Goal: Find specific page/section: Find specific page/section

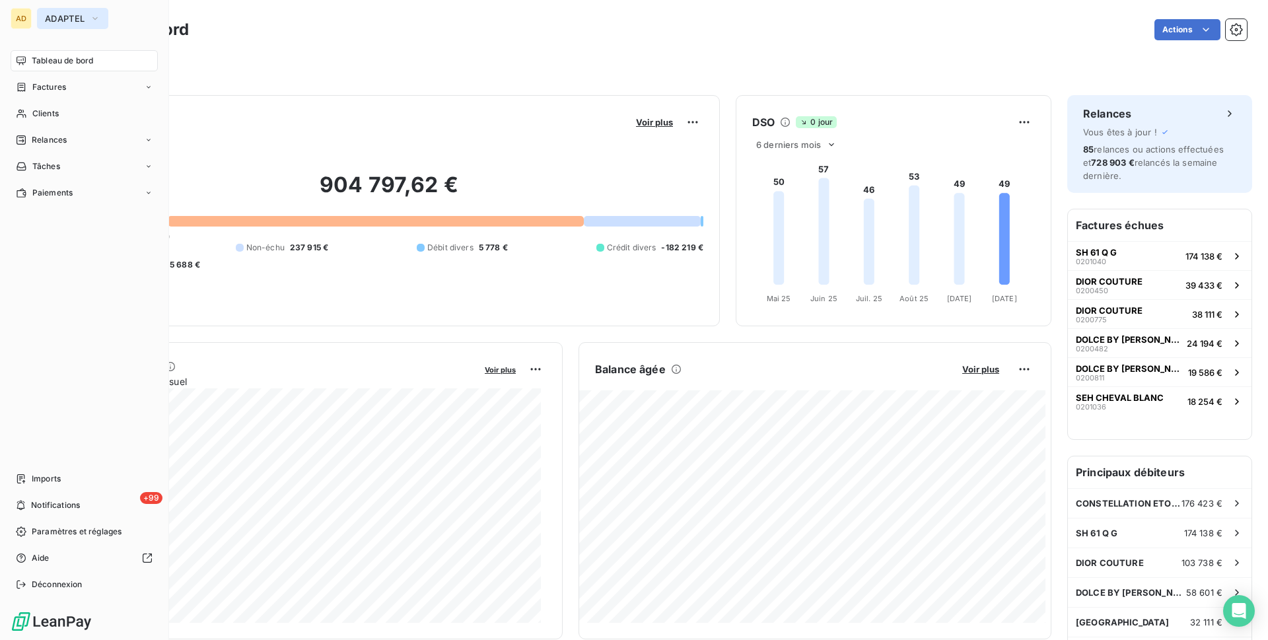
click at [92, 21] on icon "button" at bounding box center [95, 18] width 11 height 13
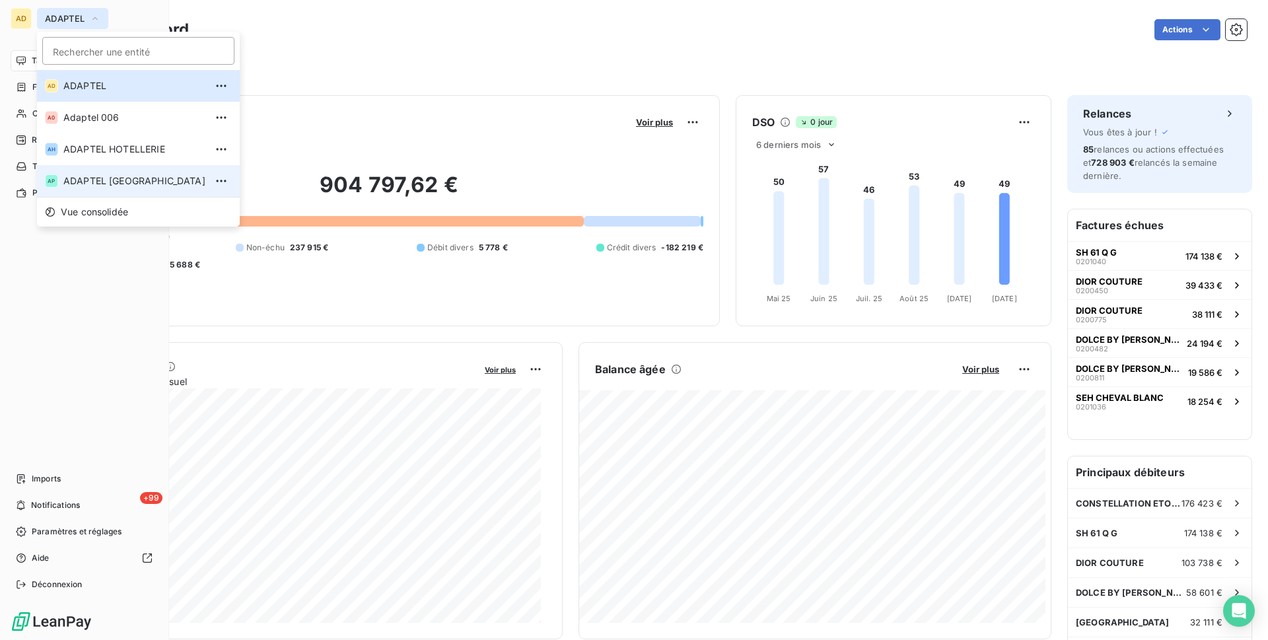
click at [110, 171] on li "AP ADAPTEL [GEOGRAPHIC_DATA]" at bounding box center [138, 181] width 203 height 32
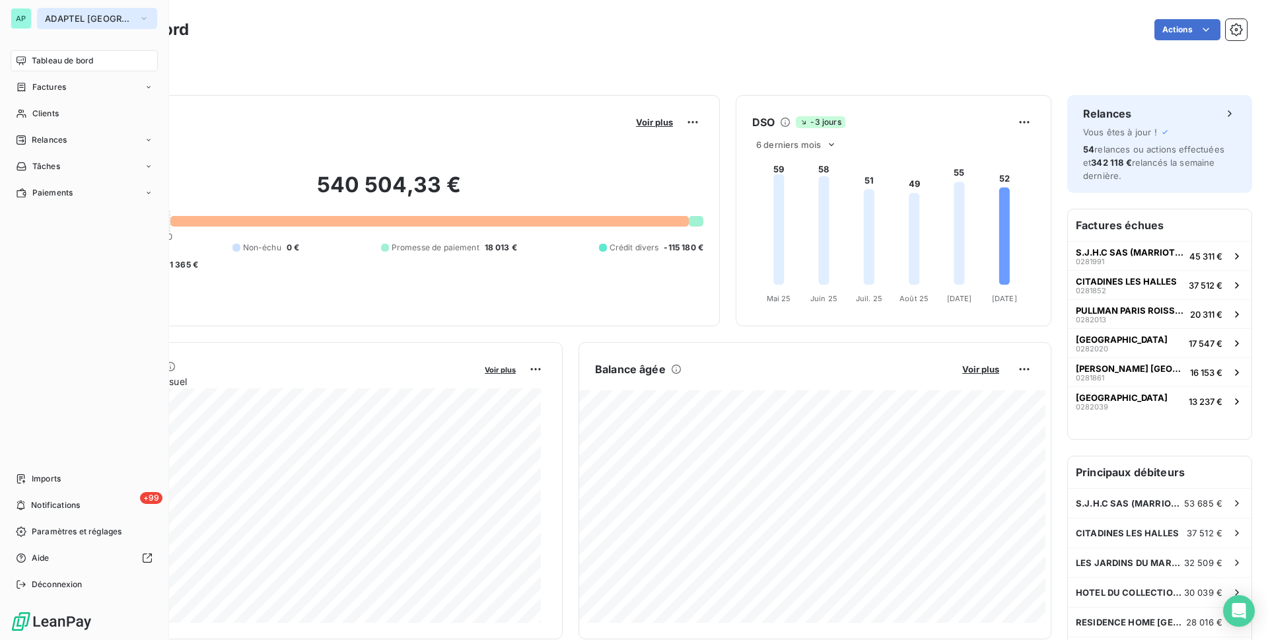
click at [139, 17] on icon "button" at bounding box center [144, 18] width 11 height 13
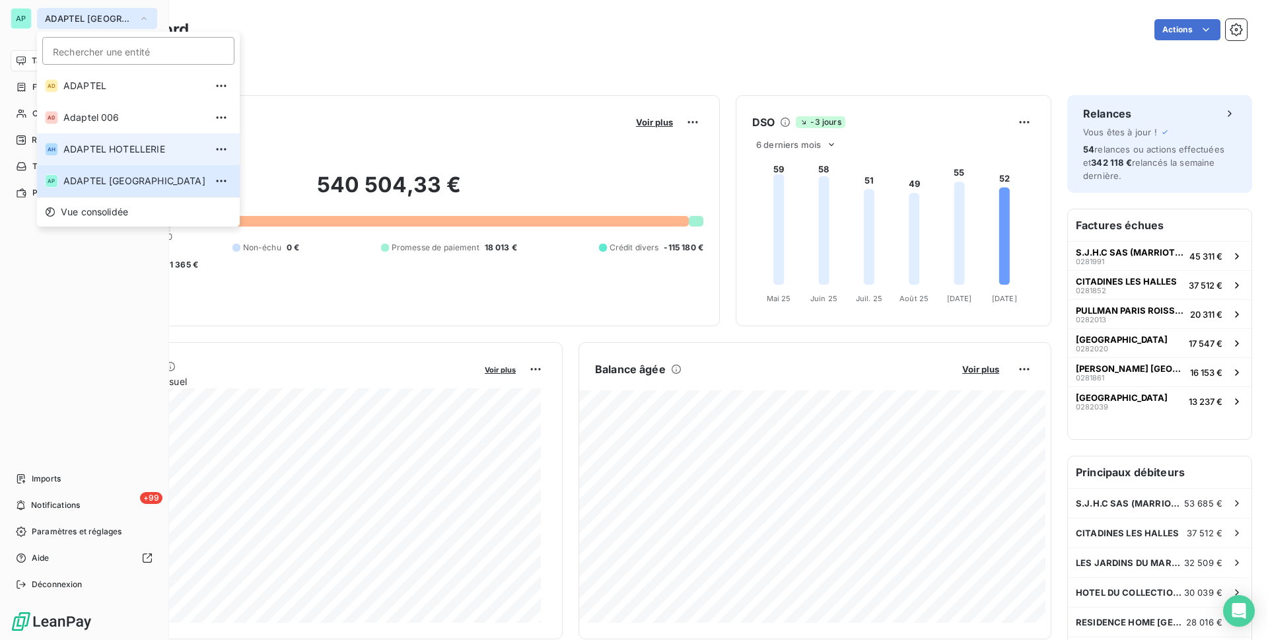
click at [118, 153] on span "ADAPTEL HOTELLERIE" at bounding box center [134, 149] width 142 height 13
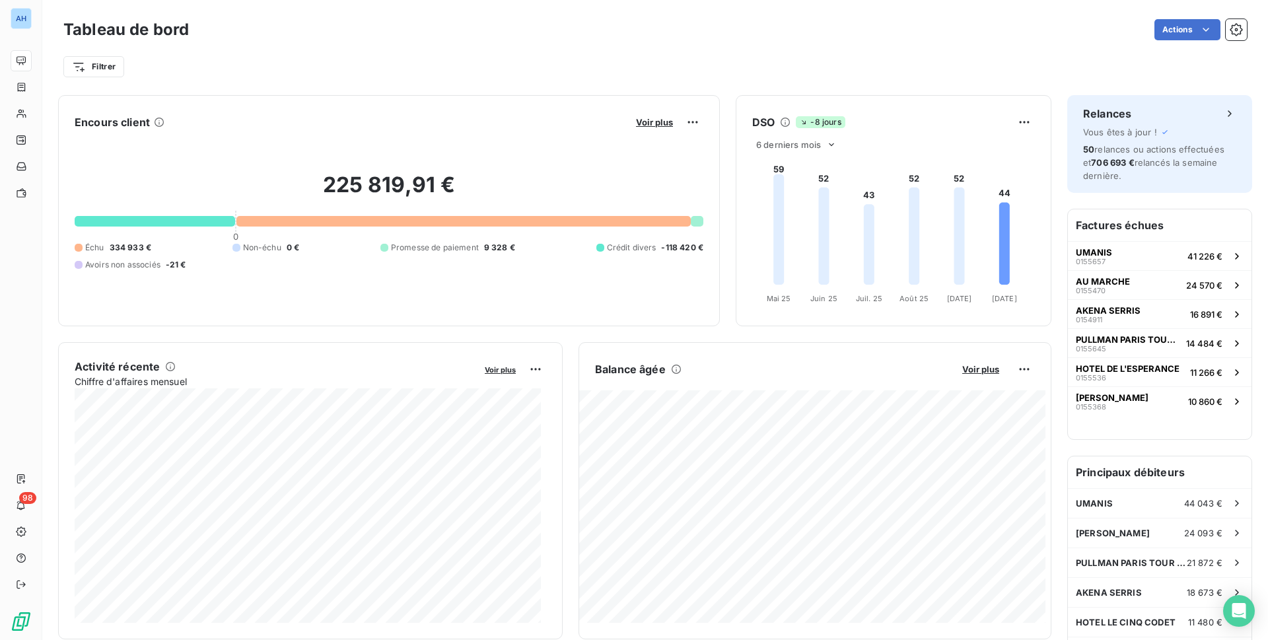
click at [800, 85] on div "Tableau de bord Actions Filtrer" at bounding box center [655, 43] width 1226 height 87
click at [703, 81] on div "Tableau de bord Actions Filtrer" at bounding box center [655, 43] width 1226 height 87
click at [646, 67] on div "Filtrer" at bounding box center [655, 66] width 1184 height 25
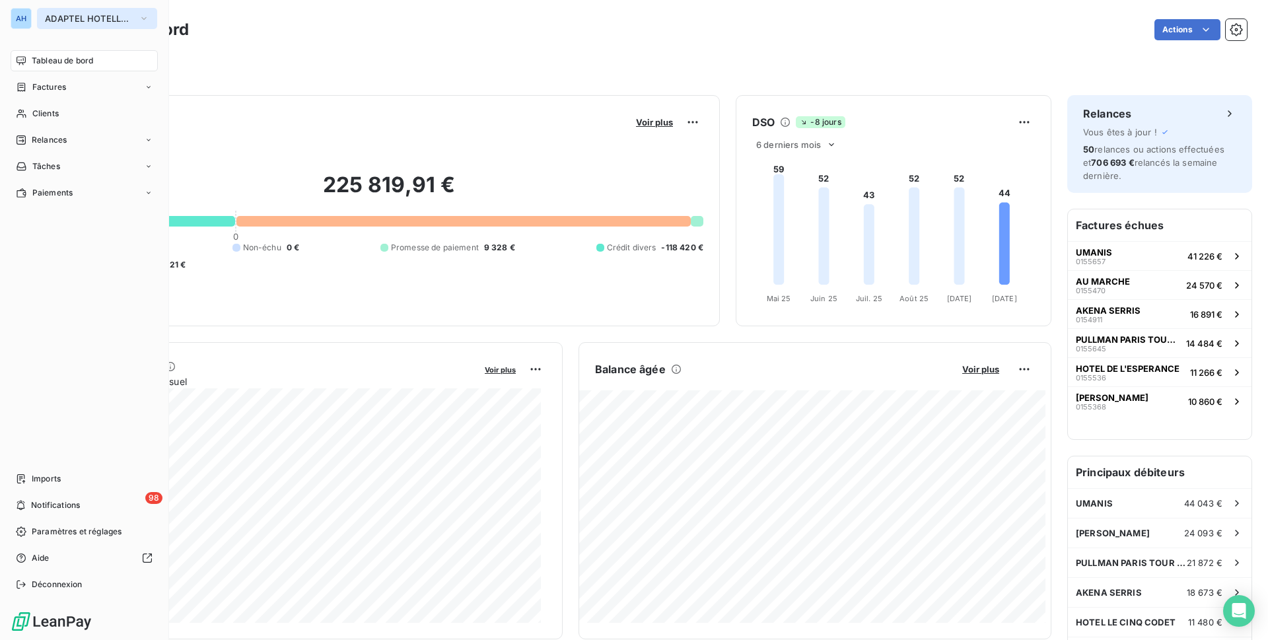
click at [88, 27] on button "ADAPTEL HOTELLERIE" at bounding box center [97, 18] width 120 height 21
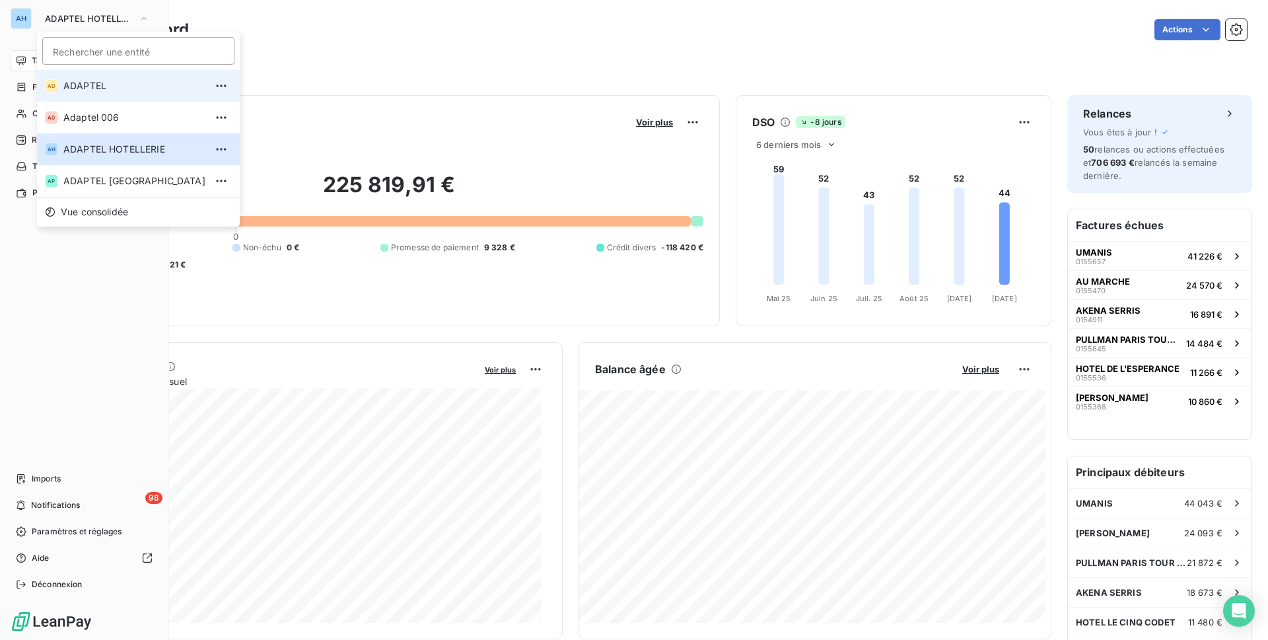
click at [99, 90] on span "ADAPTEL" at bounding box center [134, 85] width 142 height 13
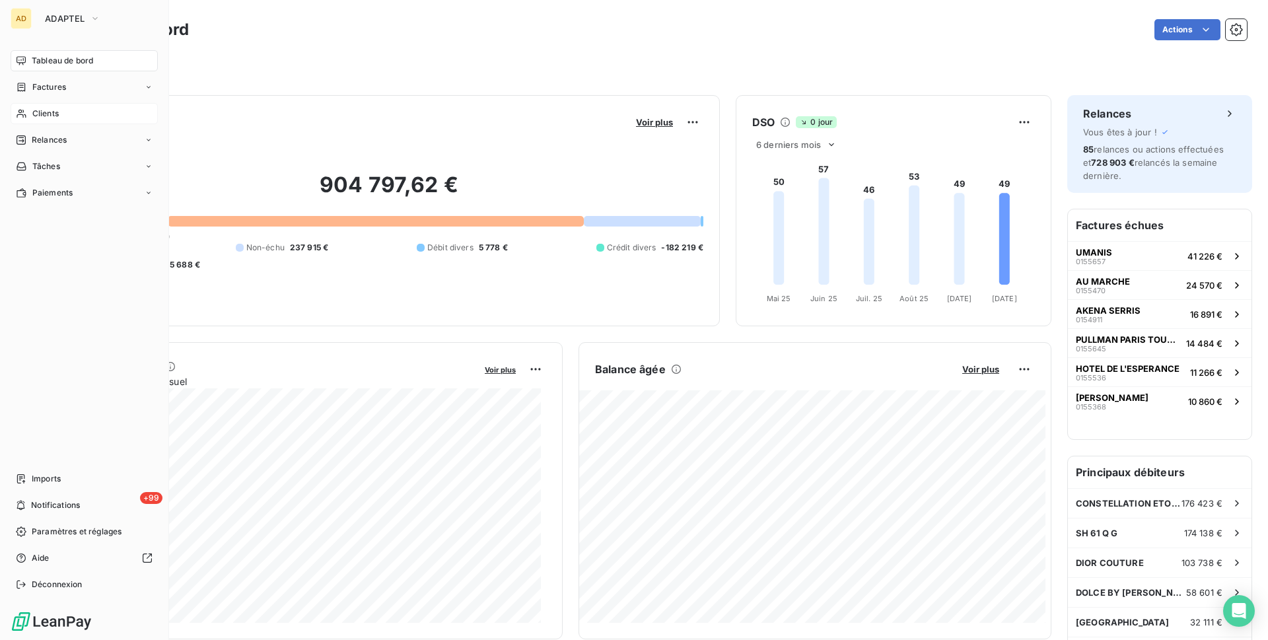
click at [69, 116] on div "Clients" at bounding box center [84, 113] width 147 height 21
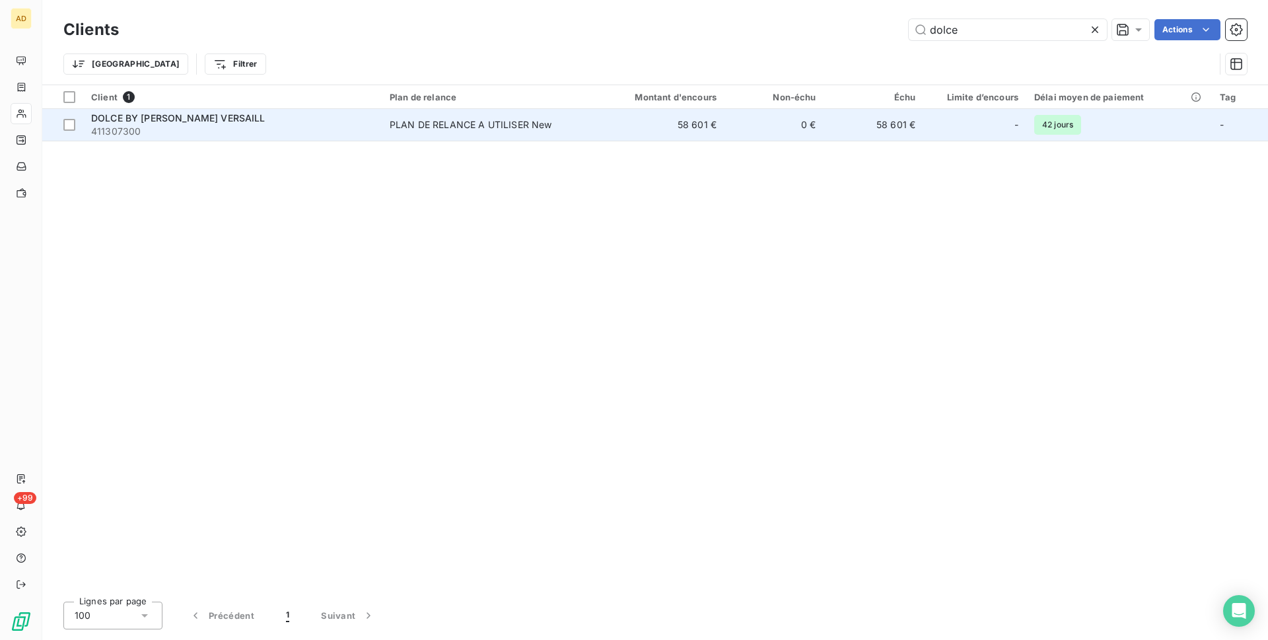
type input "dolce"
click at [802, 114] on td "0 €" at bounding box center [775, 125] width 100 height 32
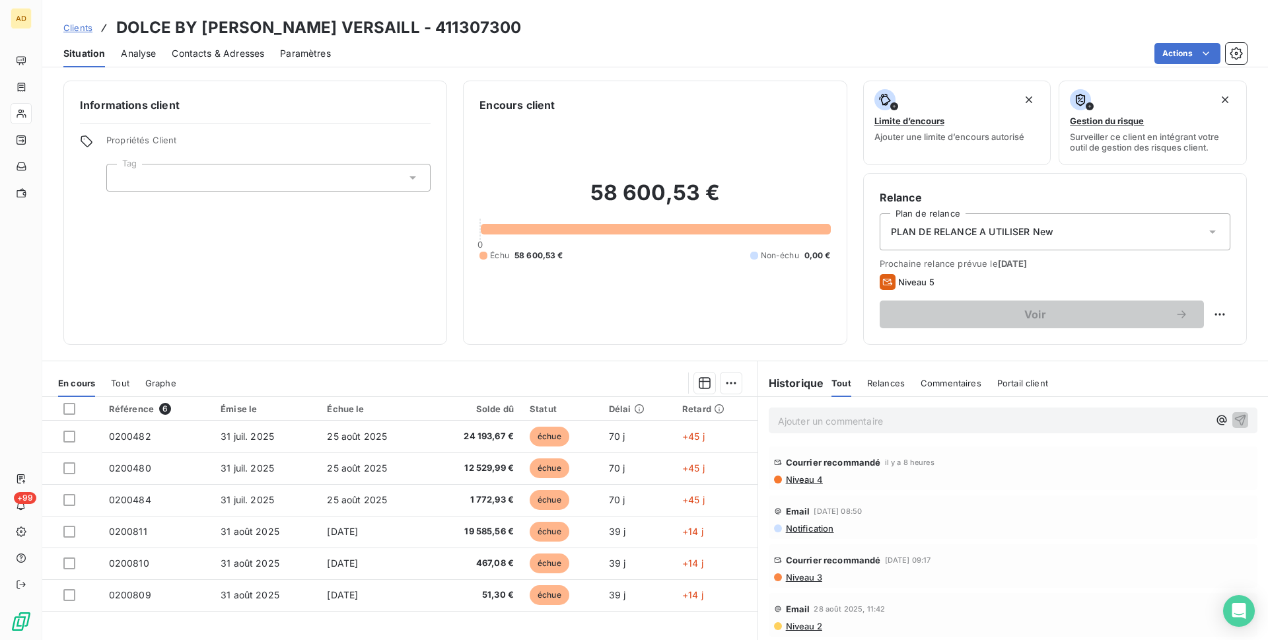
click at [195, 59] on span "Contacts & Adresses" at bounding box center [218, 53] width 92 height 13
